Goal: Information Seeking & Learning: Learn about a topic

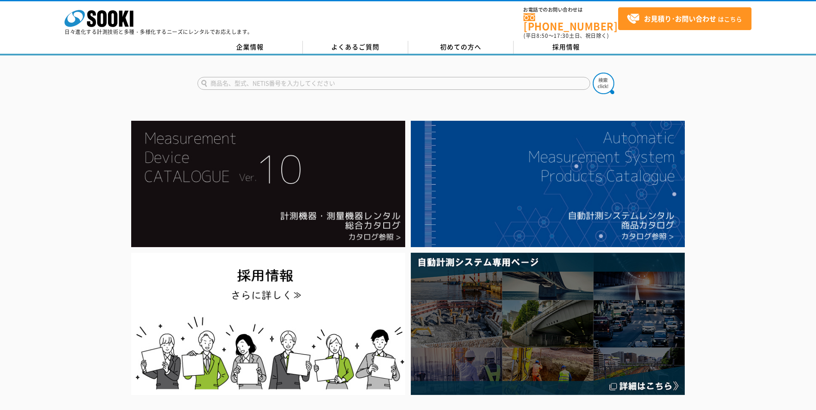
click at [268, 80] on input "text" at bounding box center [393, 83] width 393 height 13
type input "アンカーテスター"
click at [610, 78] on img at bounding box center [604, 84] width 22 height 22
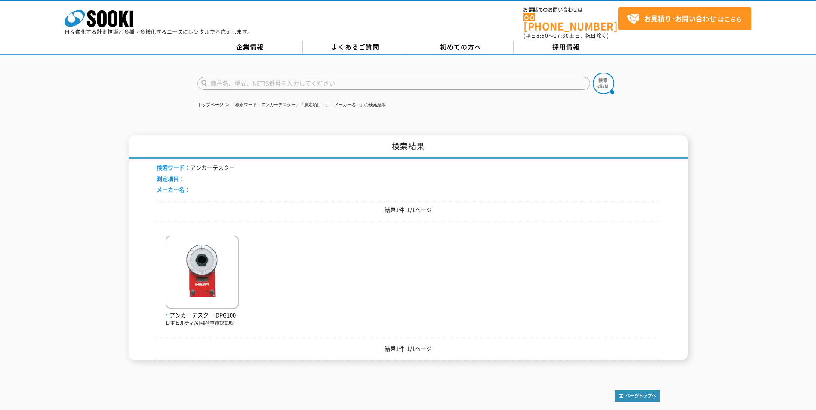
click at [250, 77] on input "text" at bounding box center [393, 83] width 393 height 13
type input "ｈ"
type input "引張　試験機"
click at [593, 73] on button at bounding box center [604, 84] width 22 height 22
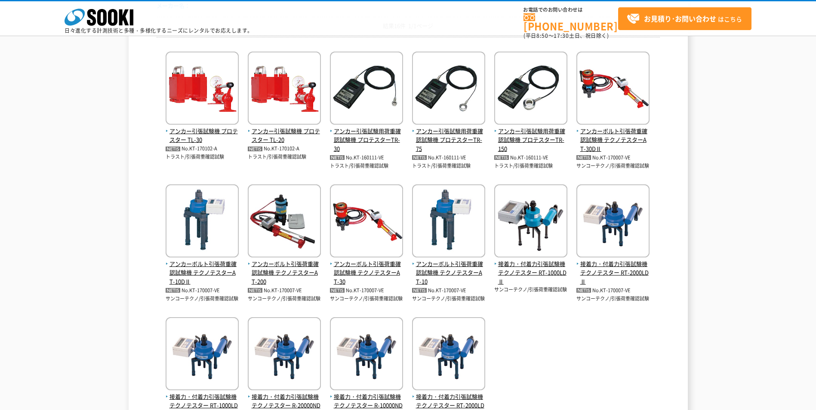
scroll to position [129, 0]
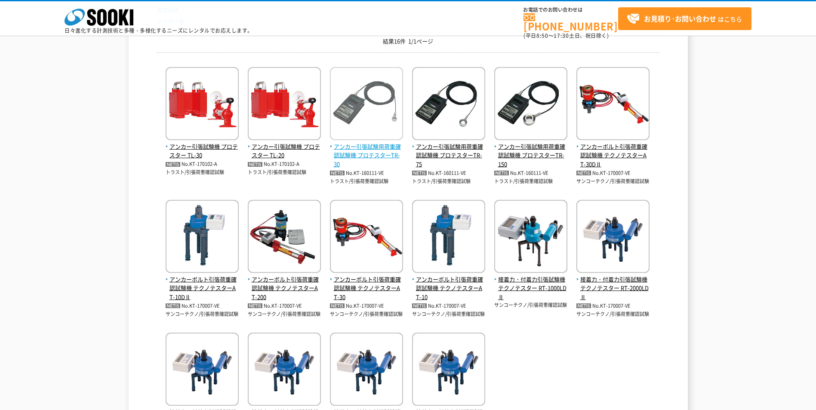
click at [380, 155] on span "アンカー引張試験用荷重確認試験機 プロテスターTR-30" at bounding box center [366, 155] width 73 height 27
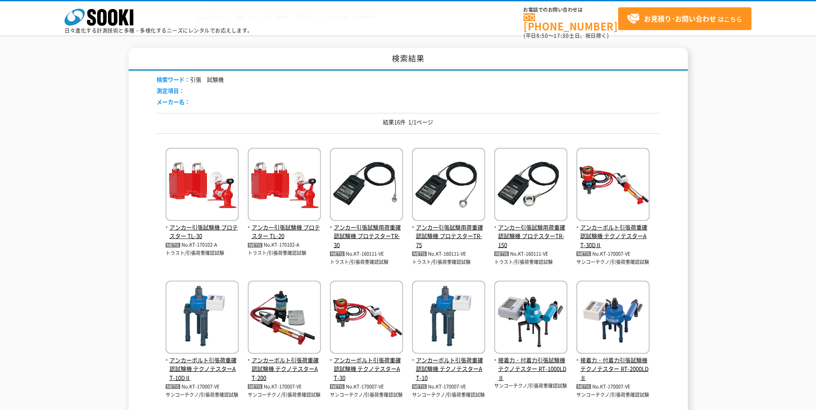
scroll to position [0, 0]
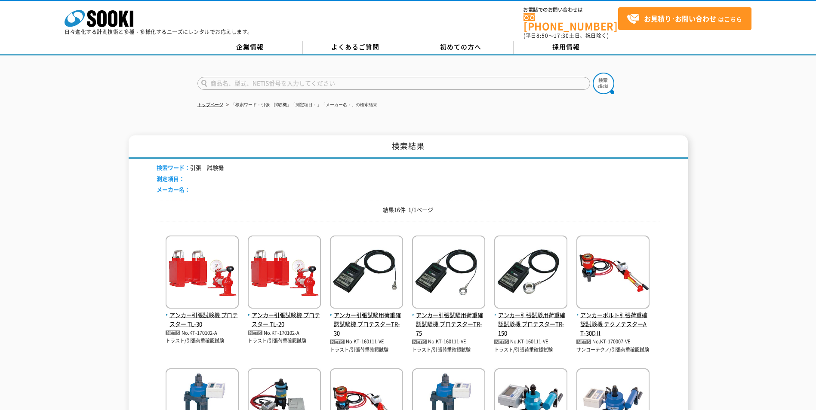
click at [242, 78] on input "text" at bounding box center [393, 83] width 393 height 13
type input "プロテスター　TR"
click at [593, 73] on button at bounding box center [604, 84] width 22 height 22
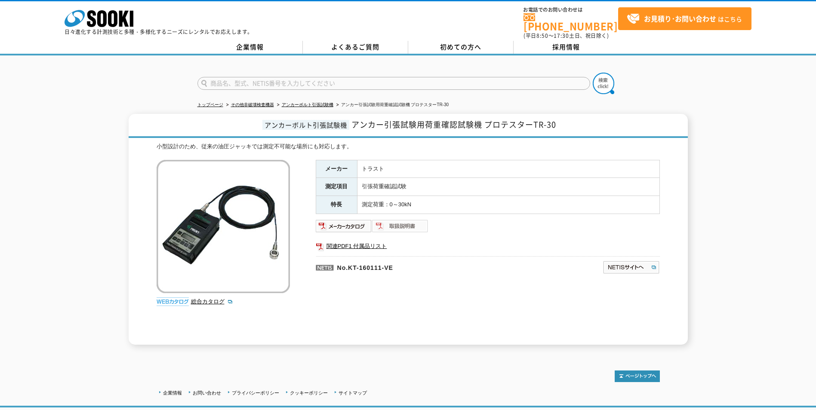
click at [394, 220] on img at bounding box center [400, 226] width 56 height 14
click at [242, 77] on input "text" at bounding box center [393, 83] width 393 height 13
click at [593, 73] on button at bounding box center [604, 84] width 22 height 22
click at [222, 79] on input "引張試験器" at bounding box center [393, 83] width 393 height 13
type input "引張　試験器"
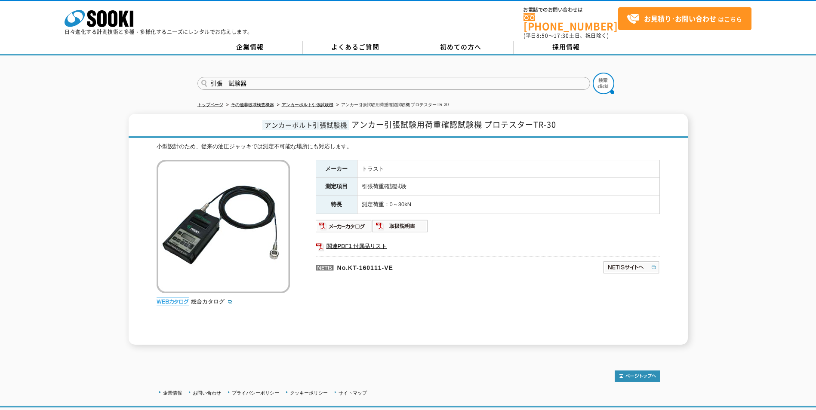
click at [593, 73] on button at bounding box center [604, 84] width 22 height 22
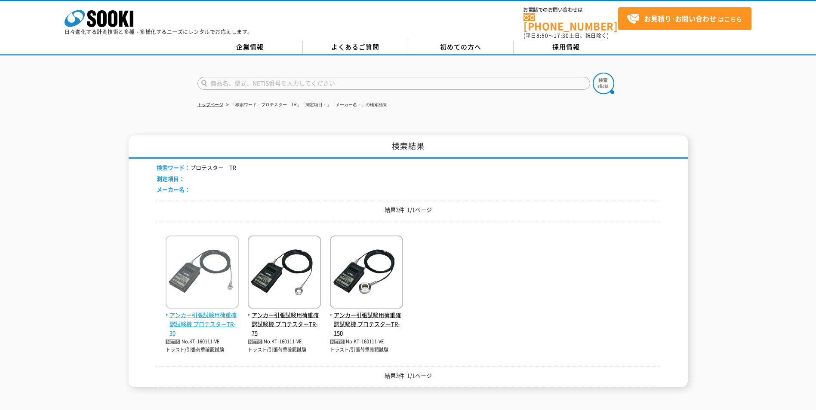
click at [201, 319] on span "アンカー引張試験用荷重確認試験機 プロテスターTR-30" at bounding box center [202, 324] width 73 height 27
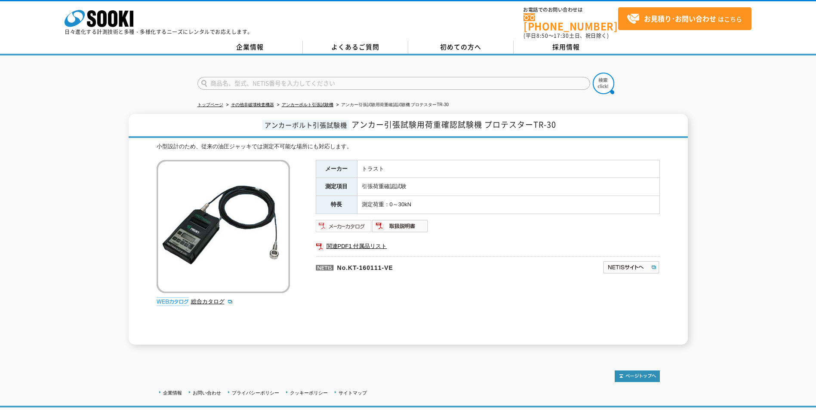
click at [348, 222] on img at bounding box center [344, 226] width 56 height 14
click at [409, 223] on img at bounding box center [400, 226] width 56 height 14
click at [339, 219] on img at bounding box center [344, 226] width 56 height 14
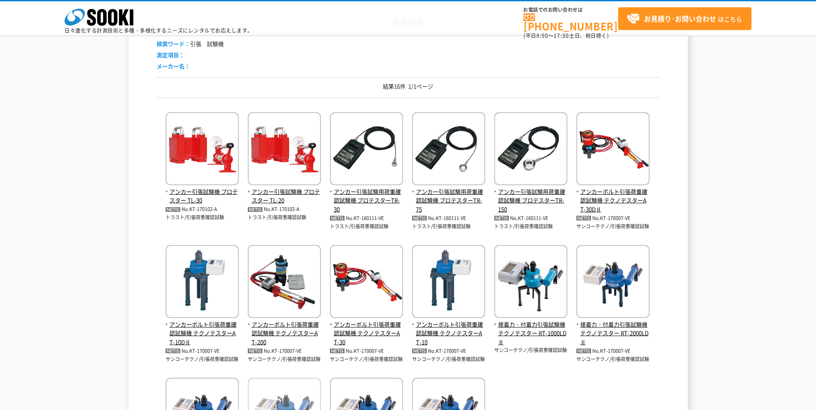
scroll to position [70, 0]
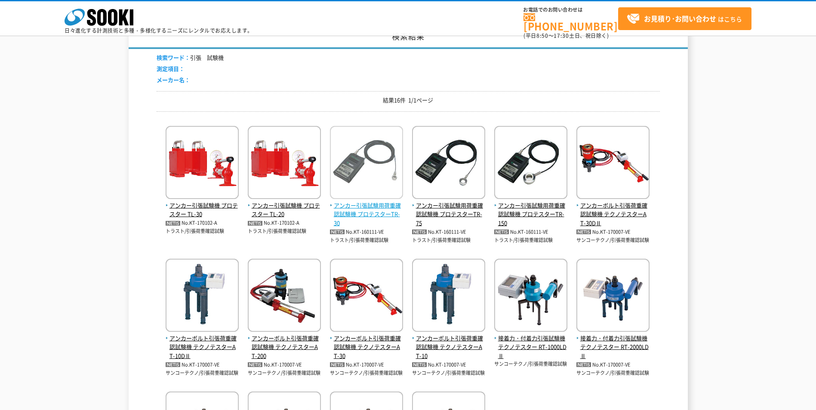
click at [365, 202] on span "アンカー引張試験用荷重確認試験機 プロテスターTR-30" at bounding box center [366, 214] width 73 height 27
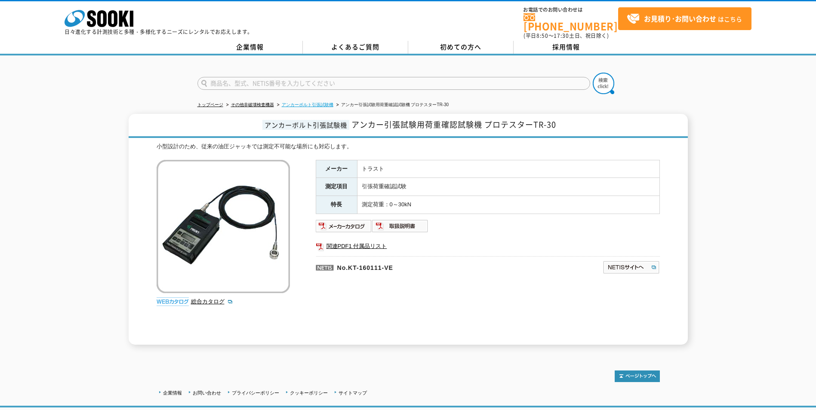
click at [320, 102] on link "アンカーボルト引張試験機" at bounding box center [308, 104] width 52 height 5
